Goal: Find specific page/section

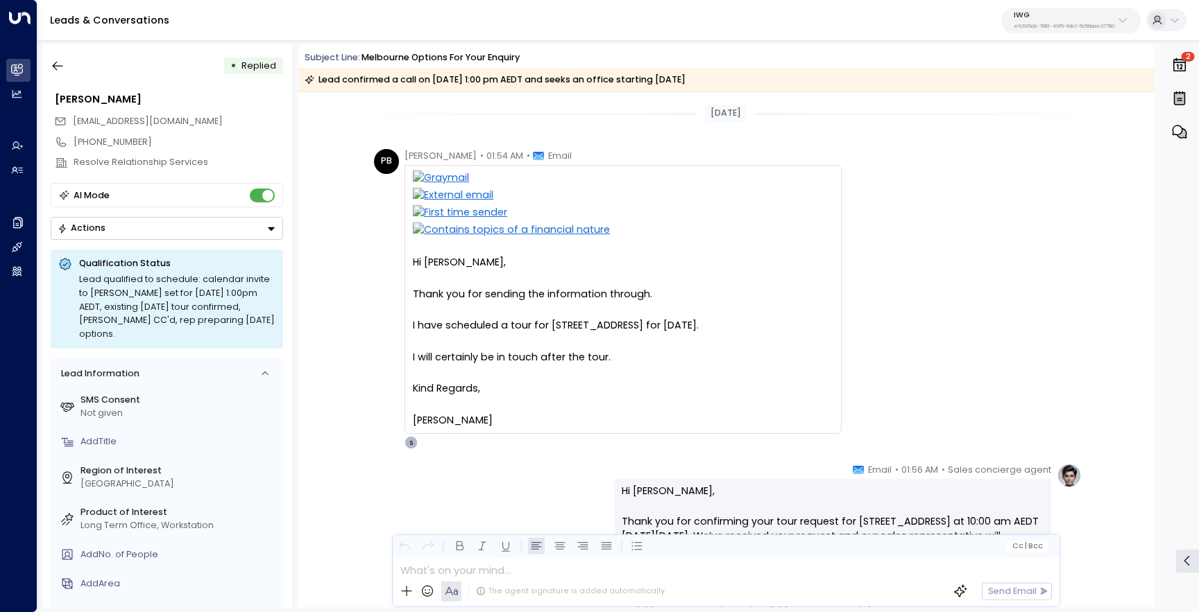
click at [1171, 59] on icon "button" at bounding box center [1179, 65] width 17 height 17
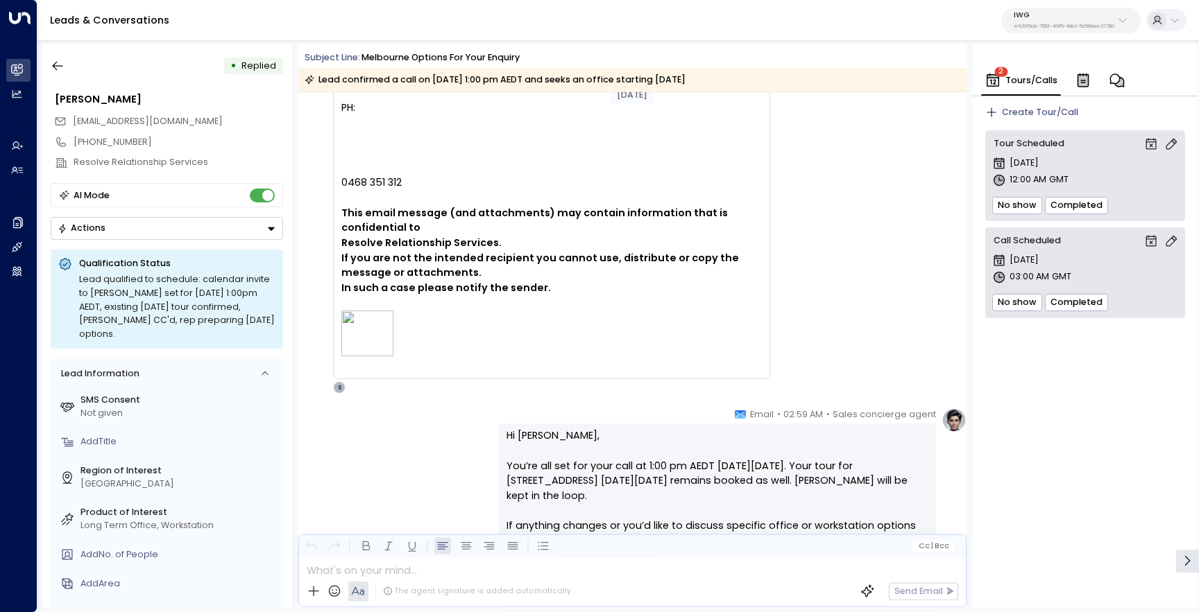
scroll to position [2494, 0]
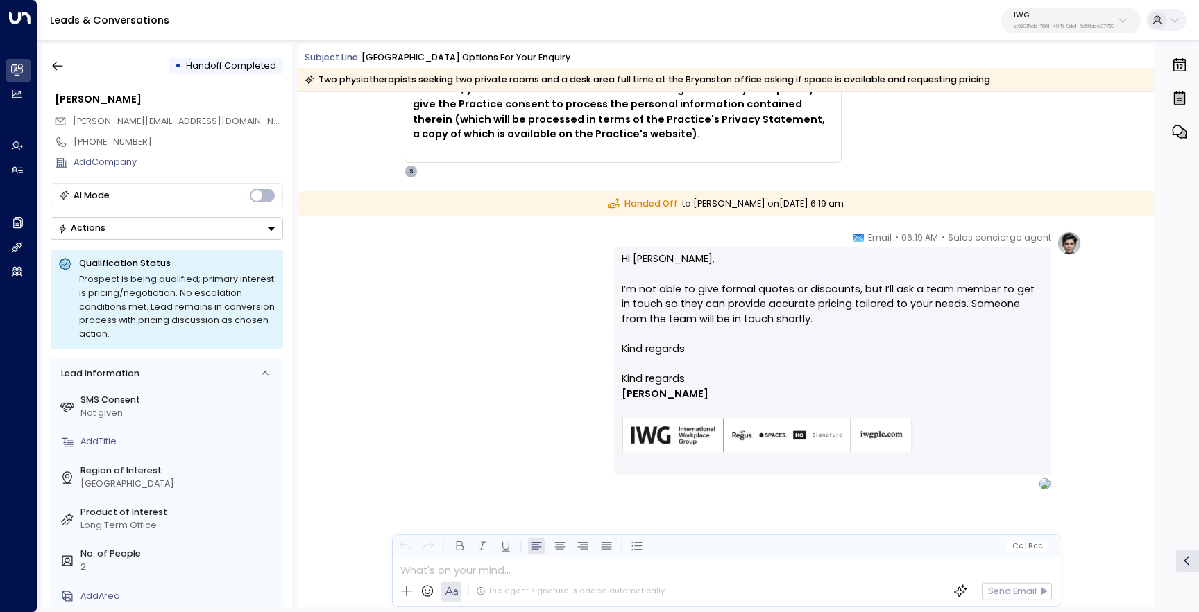
scroll to position [846, 0]
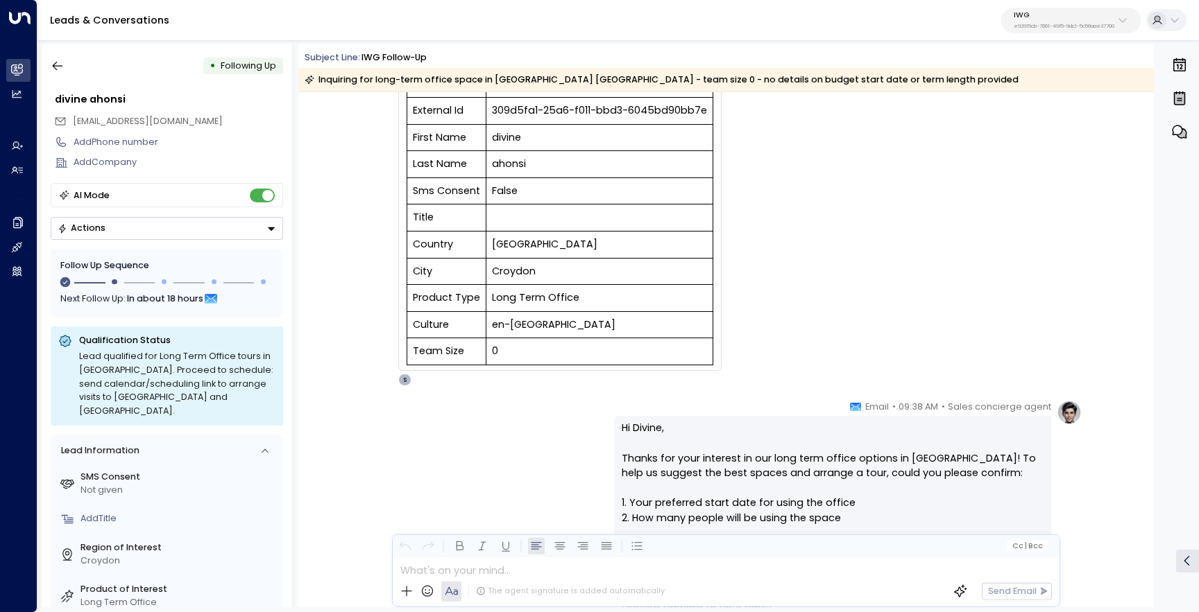
scroll to position [113, 0]
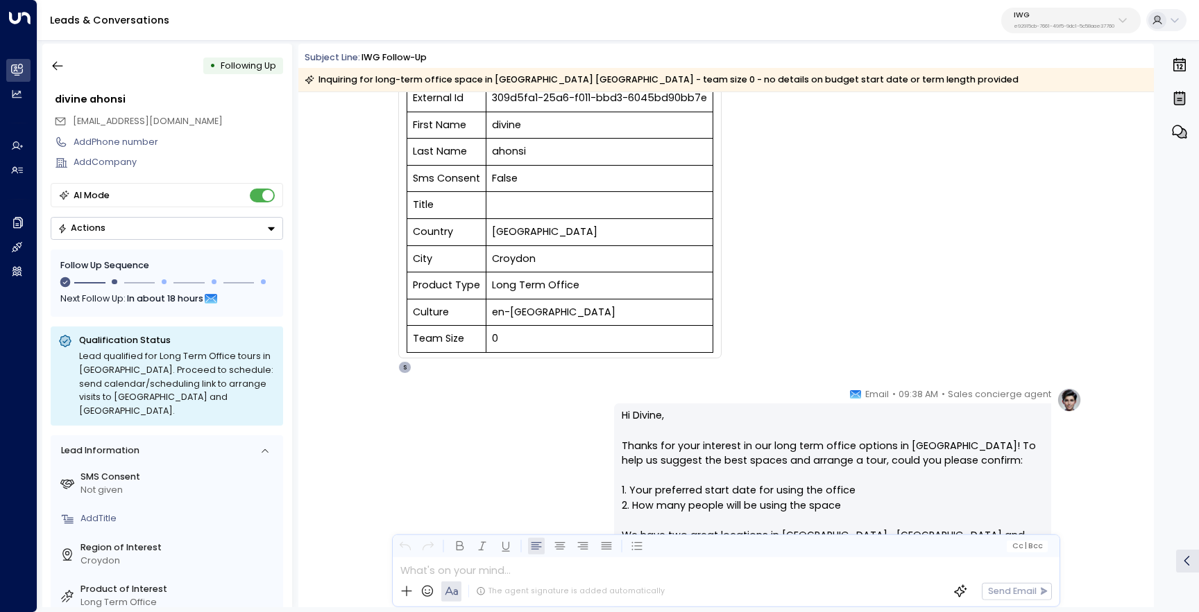
click at [1171, 130] on icon "button" at bounding box center [1179, 131] width 17 height 17
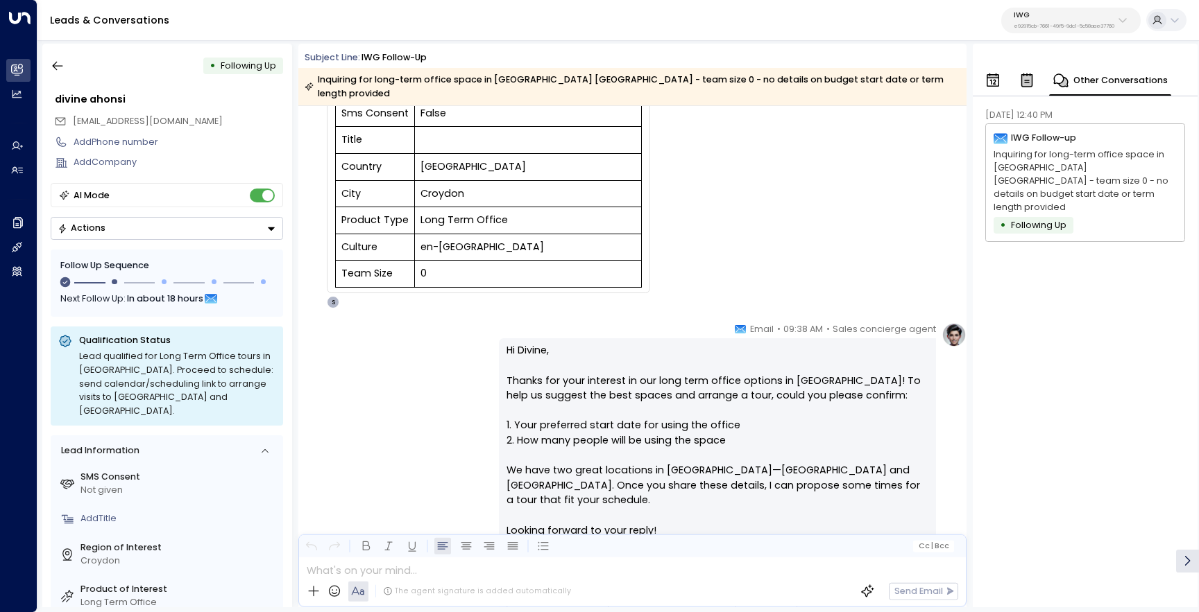
scroll to position [185, 0]
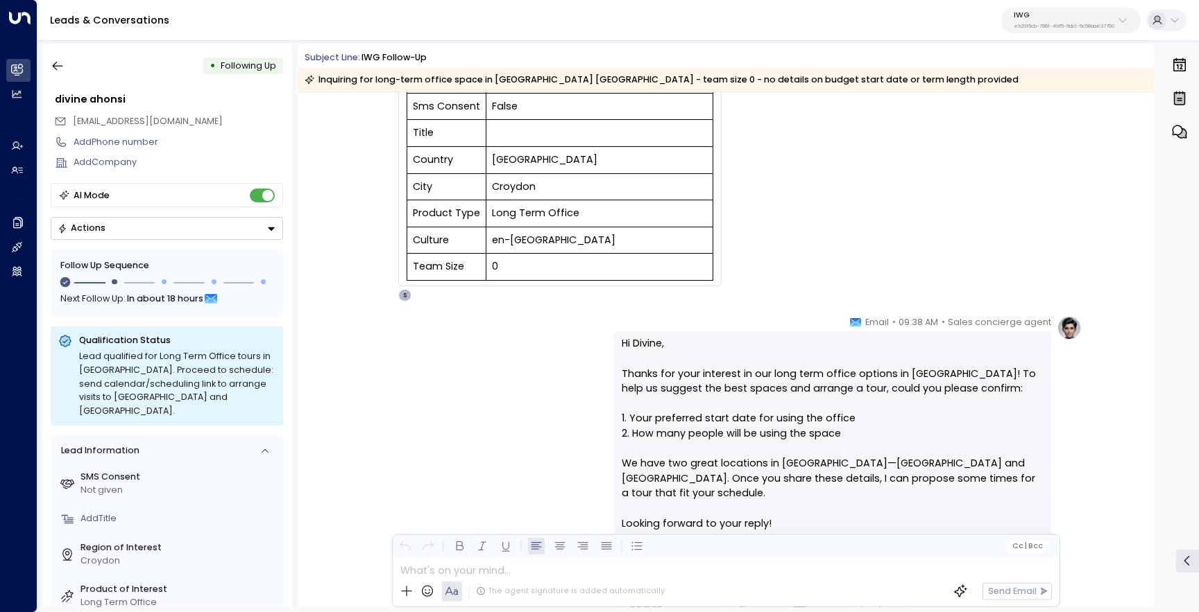
click at [438, 181] on tr "City [GEOGRAPHIC_DATA]" at bounding box center [560, 186] width 306 height 27
click at [507, 187] on td "Croydon" at bounding box center [599, 186] width 227 height 27
copy td "Croydon"
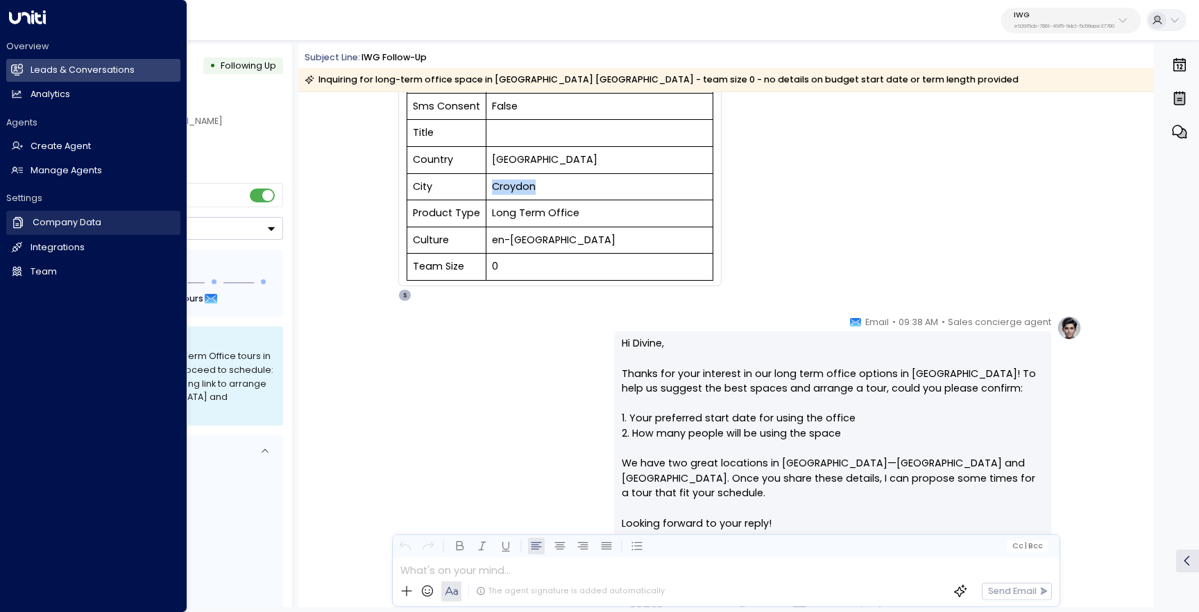
click at [66, 230] on h2 "Company Data" at bounding box center [67, 222] width 69 height 13
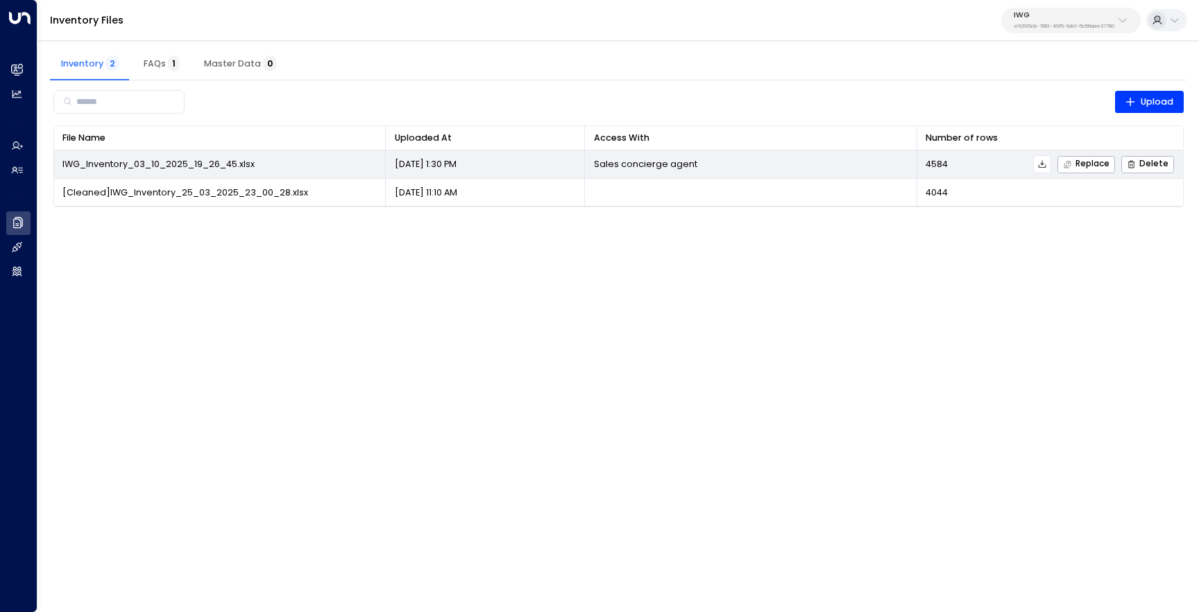
click at [1047, 165] on icon at bounding box center [1042, 165] width 10 height 10
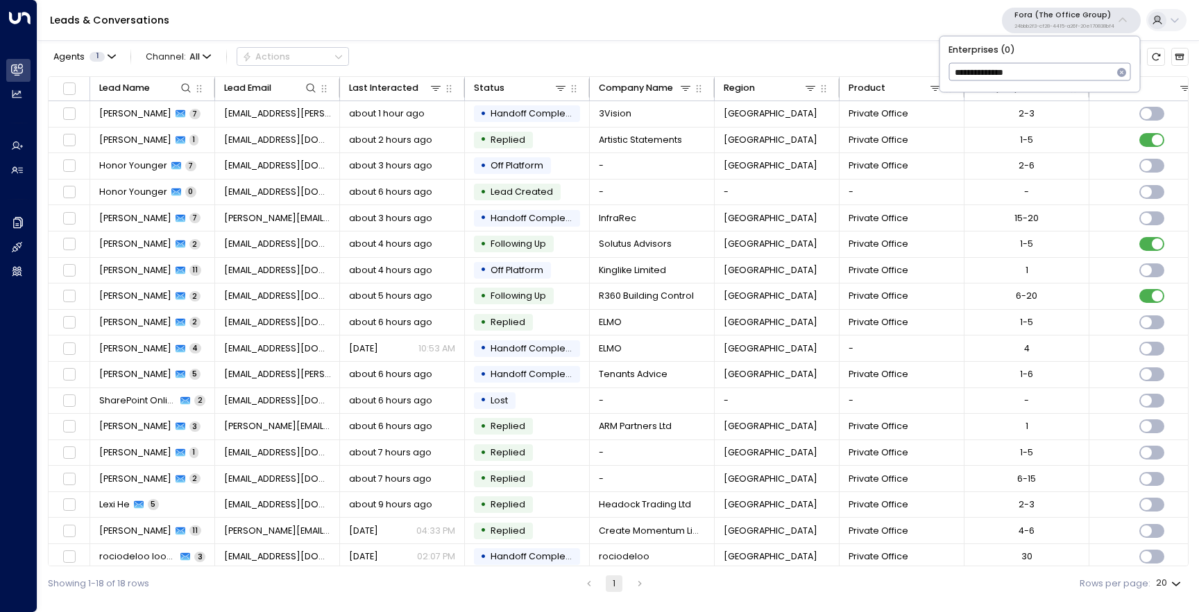
type input "**********"
